Goal: Information Seeking & Learning: Compare options

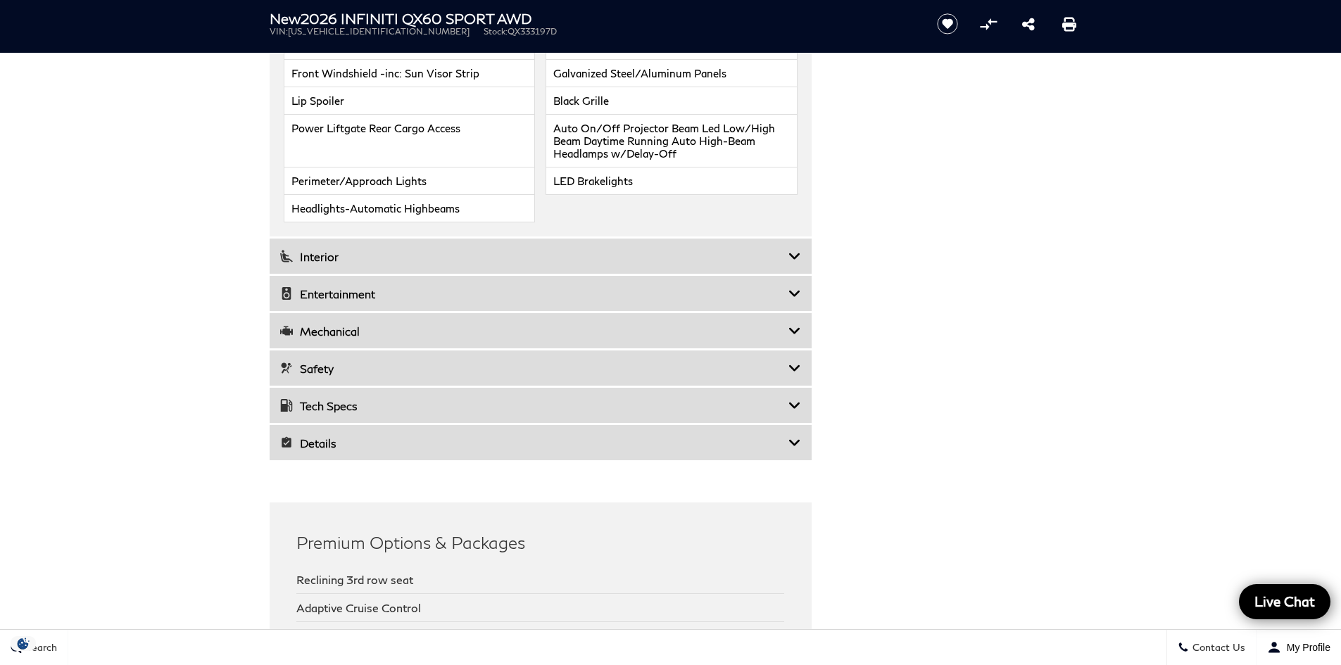
scroll to position [2007, 0]
click at [792, 367] on icon at bounding box center [794, 369] width 13 height 14
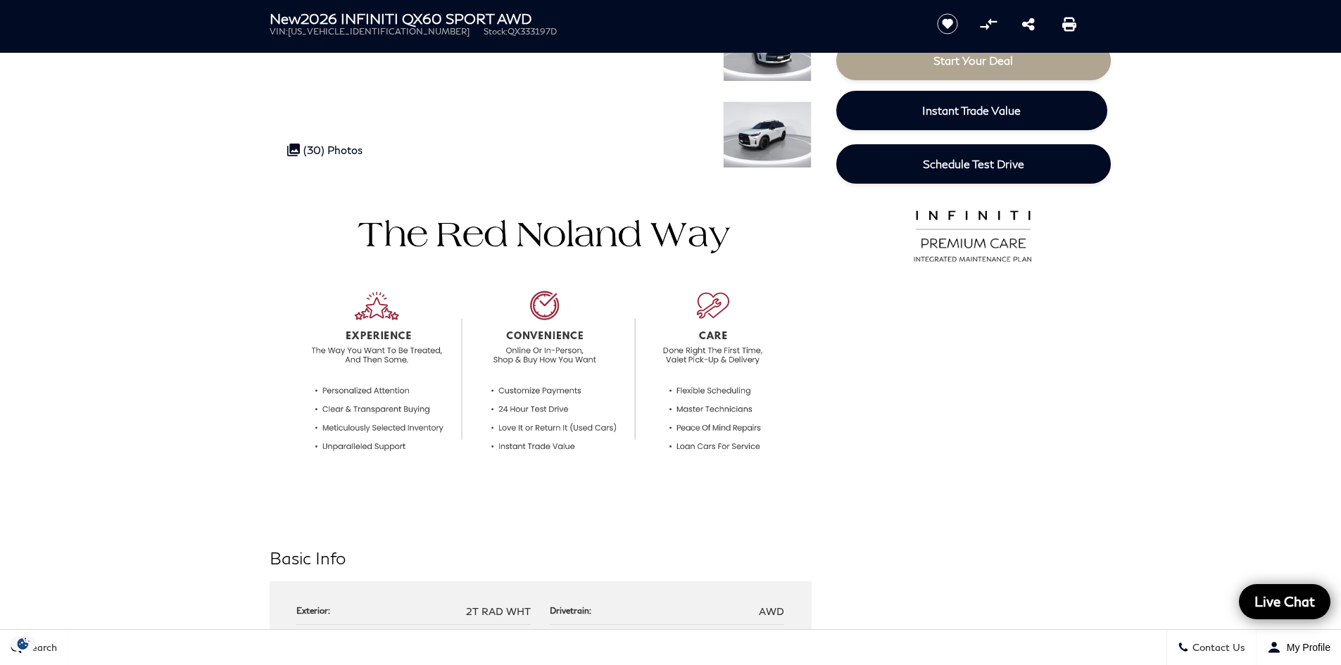
scroll to position [282, 0]
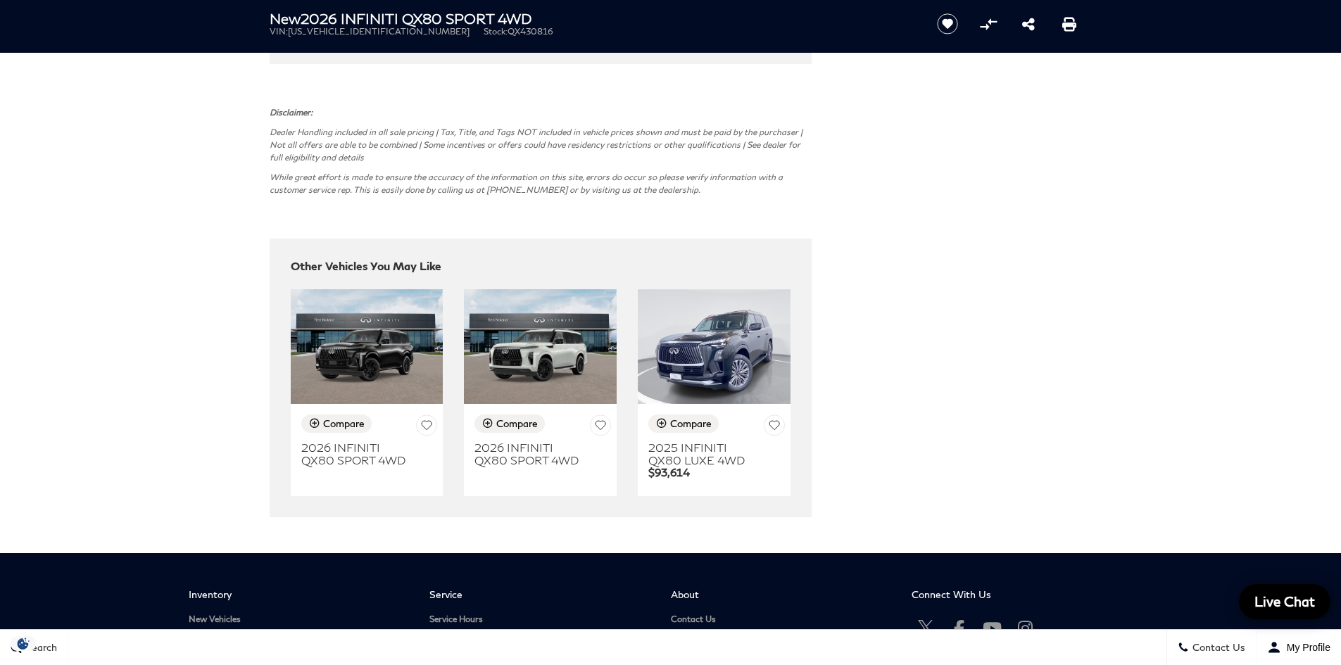
scroll to position [3350, 0]
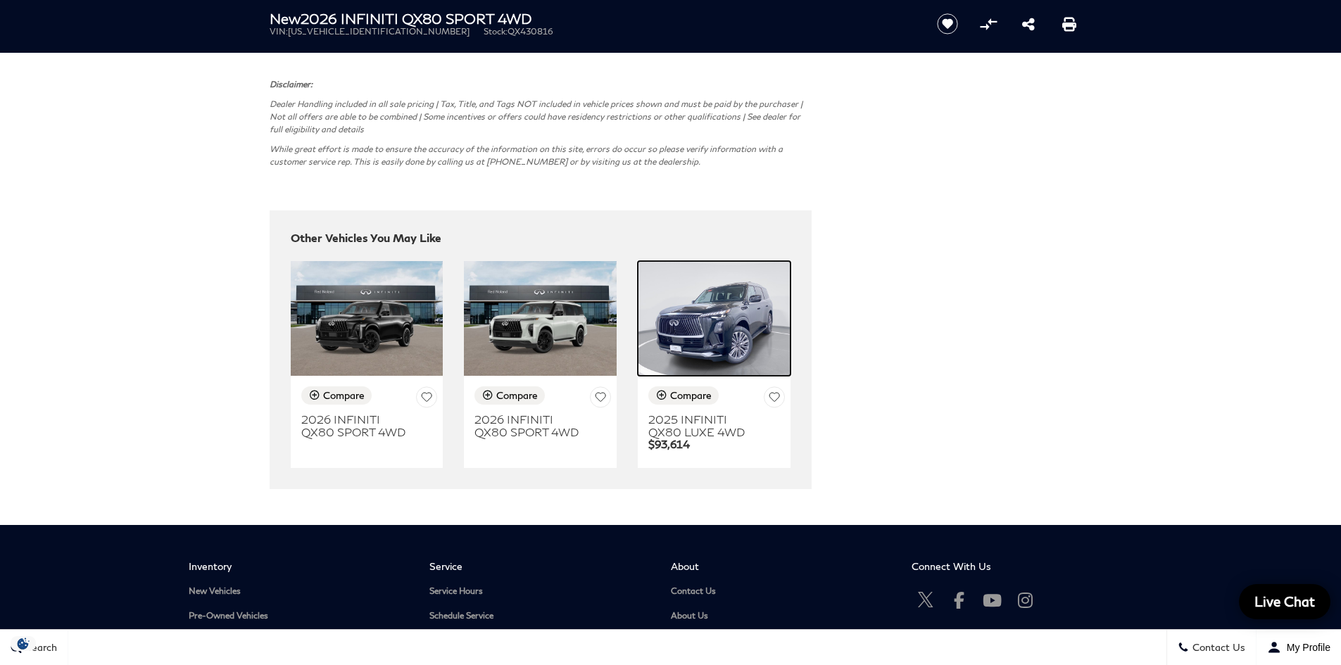
click at [729, 339] on img at bounding box center [714, 318] width 153 height 115
